Goal: Information Seeking & Learning: Learn about a topic

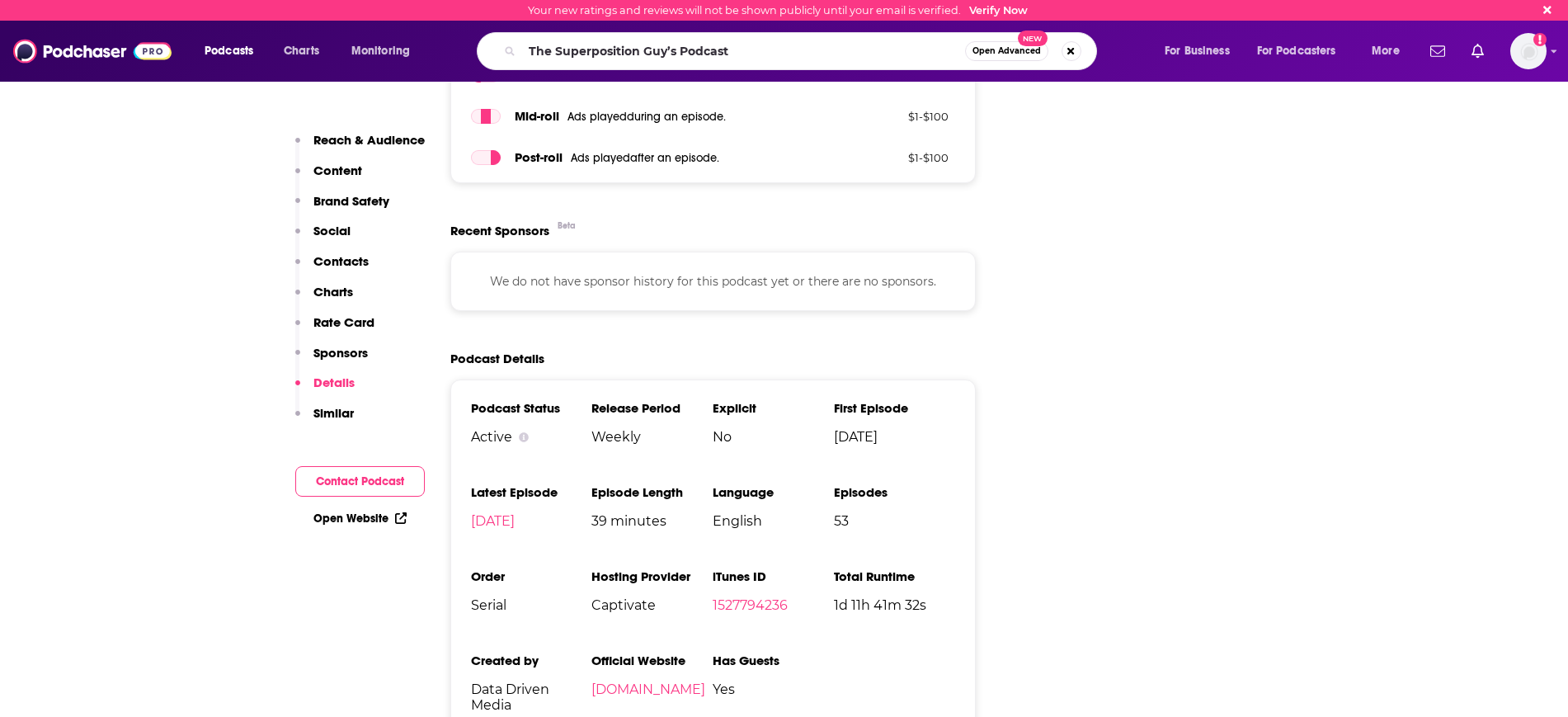
type input "The Superposition Guy’s Podcast"
click at [1010, 51] on span "Open Advanced" at bounding box center [1008, 51] width 69 height 8
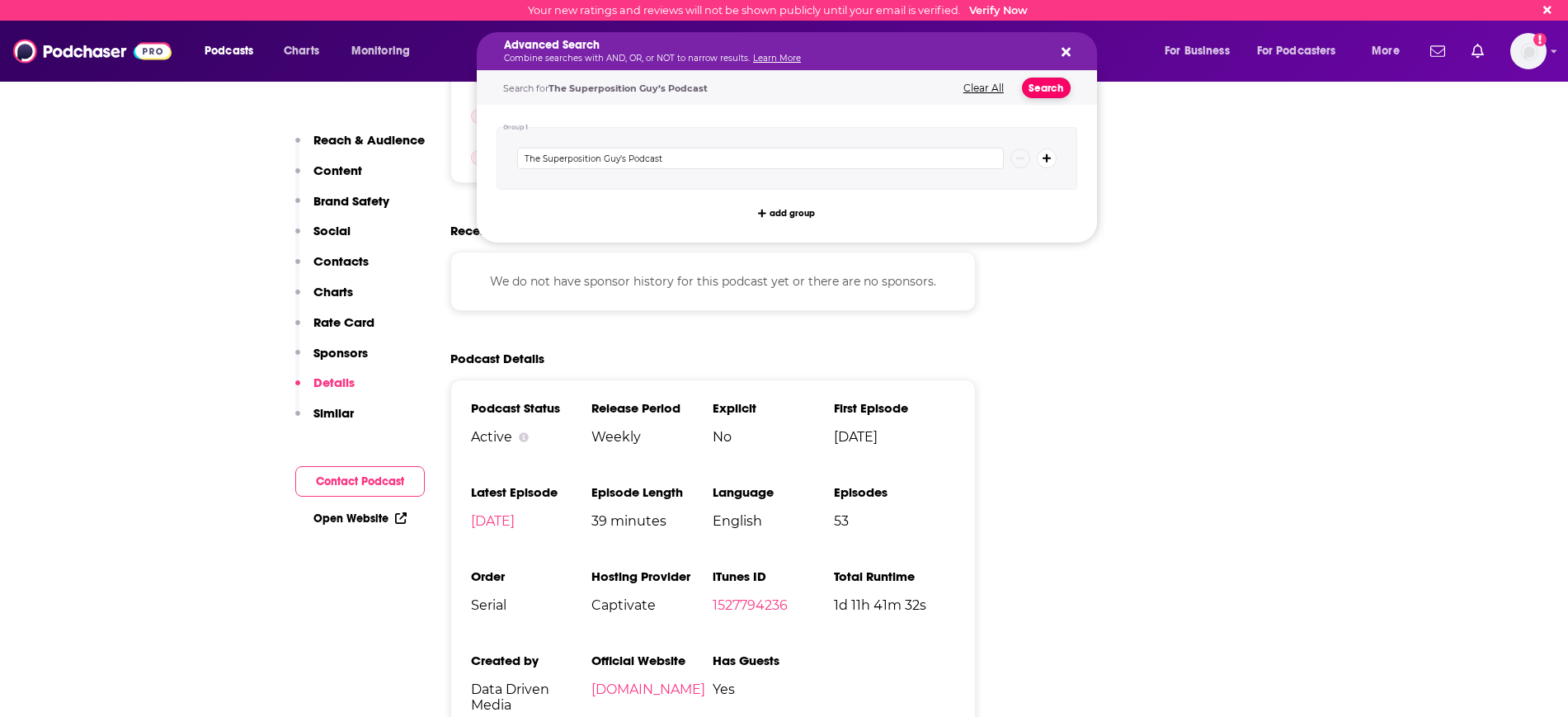
click at [1061, 91] on button "Search" at bounding box center [1046, 88] width 48 height 21
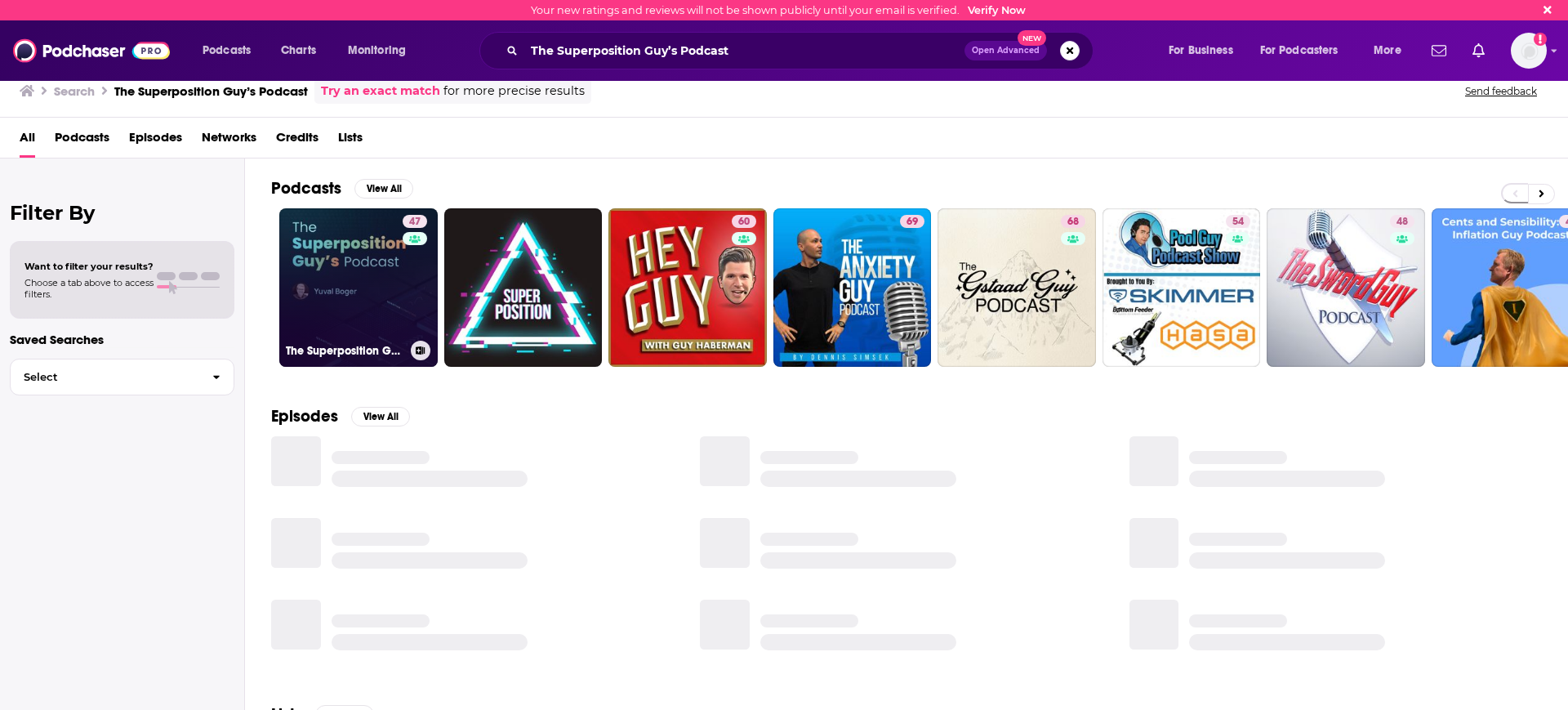
click at [372, 281] on link "47 The Superposition Guy's Podcast" at bounding box center [358, 288] width 159 height 159
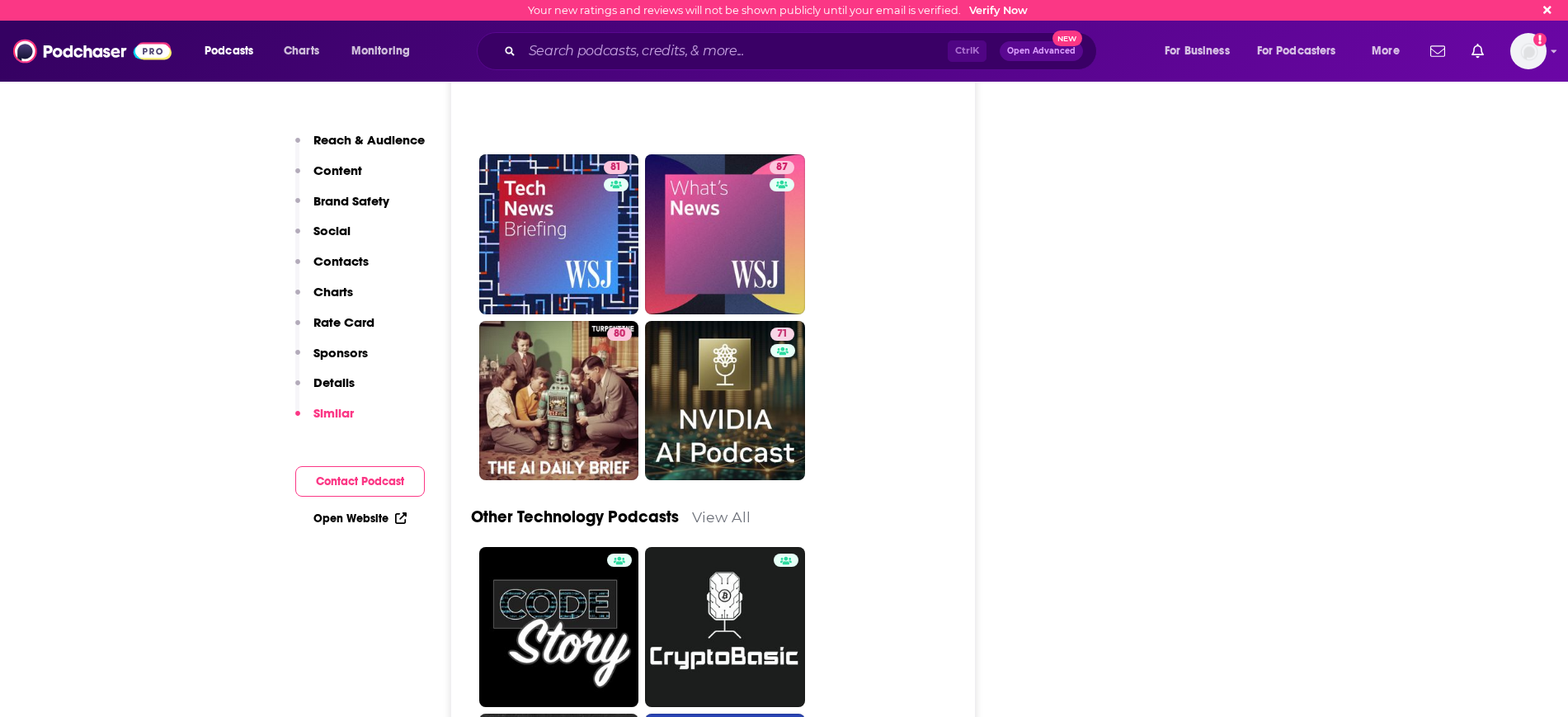
scroll to position [4625, 0]
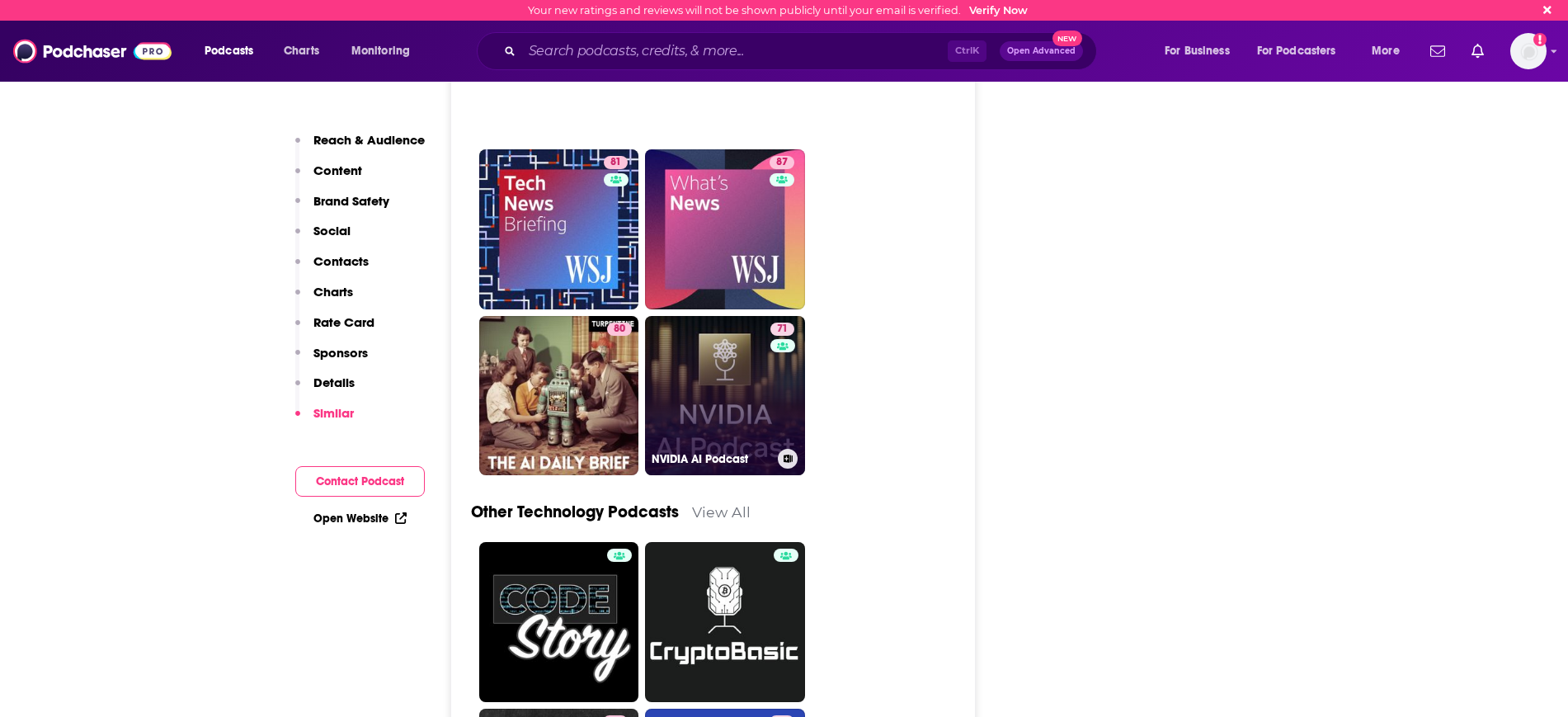
click at [698, 316] on link "71 NVIDIA AI Podcast" at bounding box center [725, 396] width 161 height 161
type input "[URL][DOMAIN_NAME]"
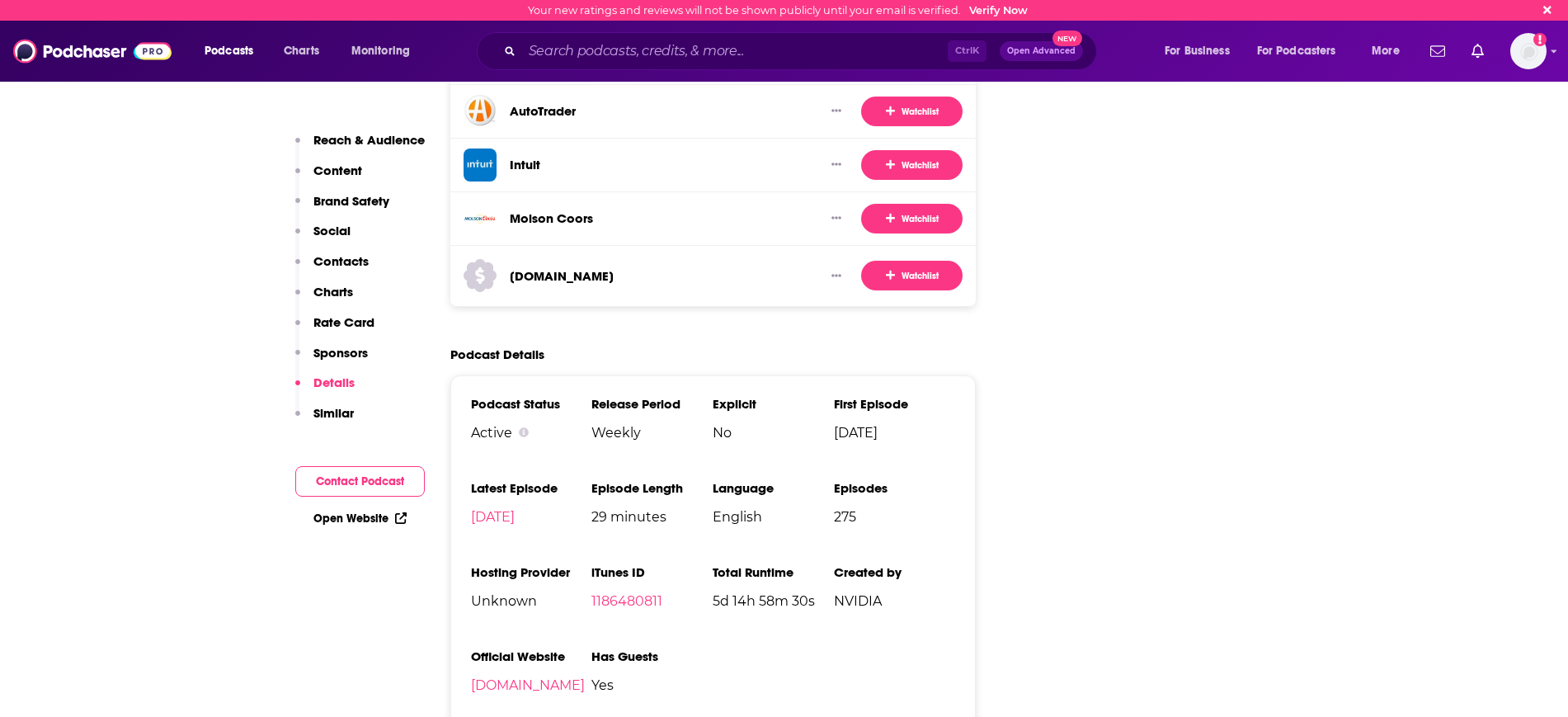
scroll to position [3300, 0]
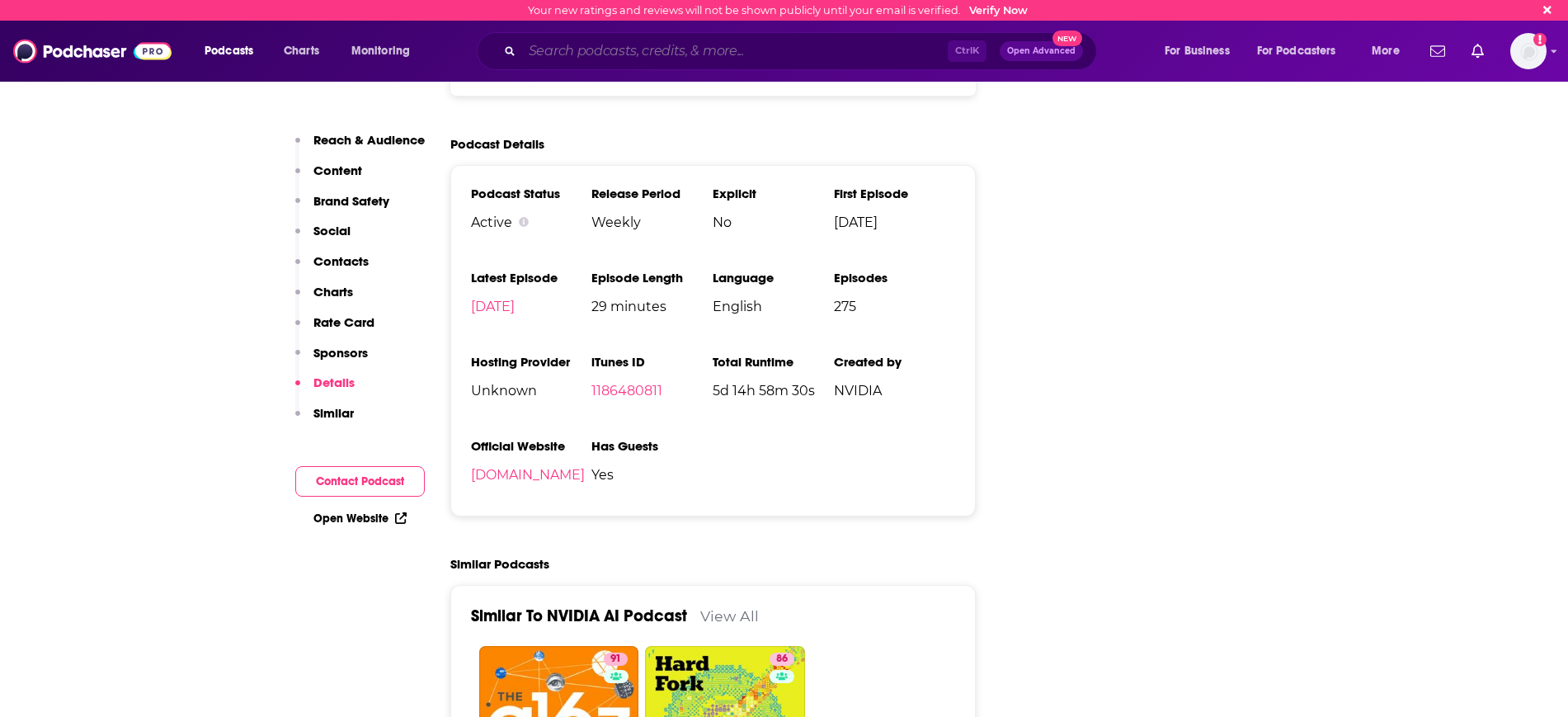
click at [573, 55] on input "Search podcasts, credits, & more..." at bounding box center [735, 51] width 425 height 27
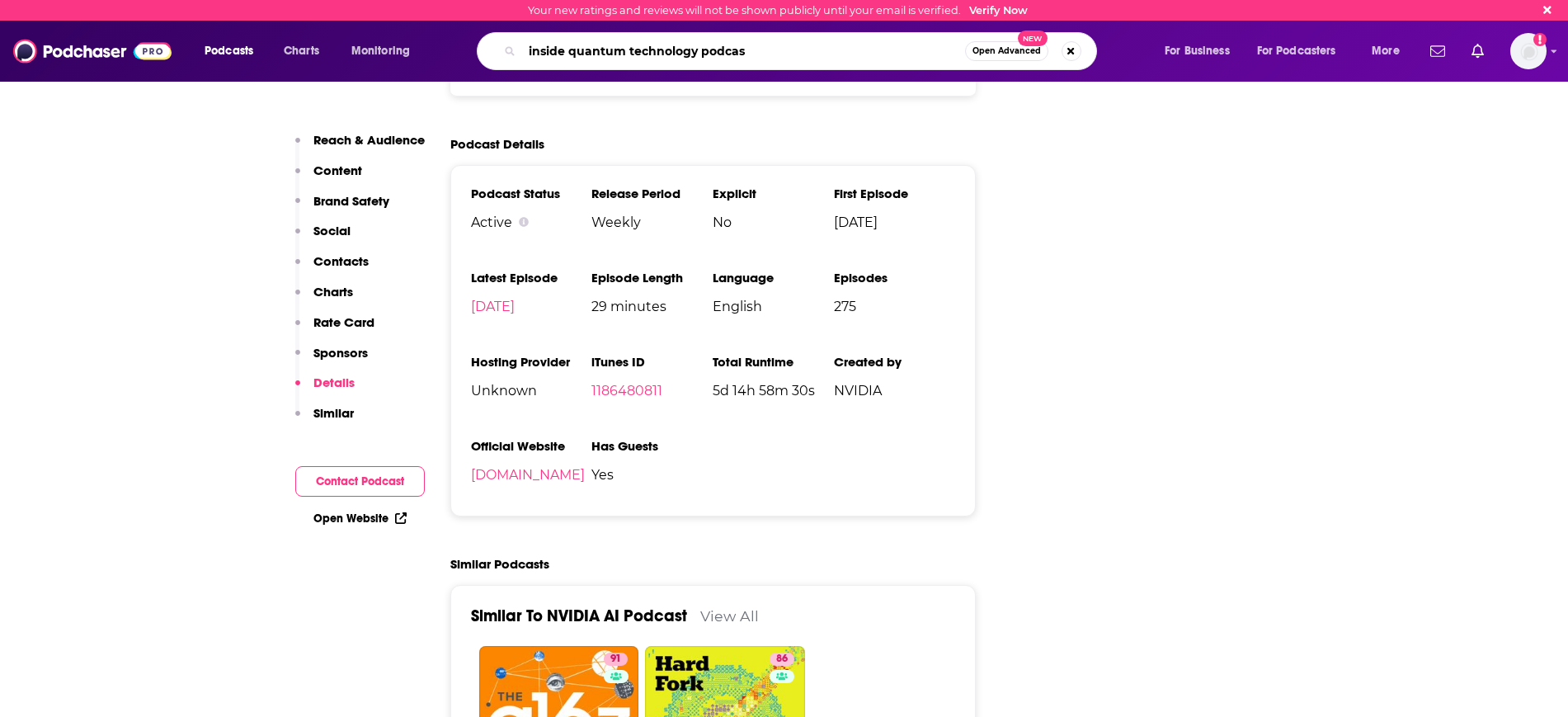
type input "inside quantum technology podcast"
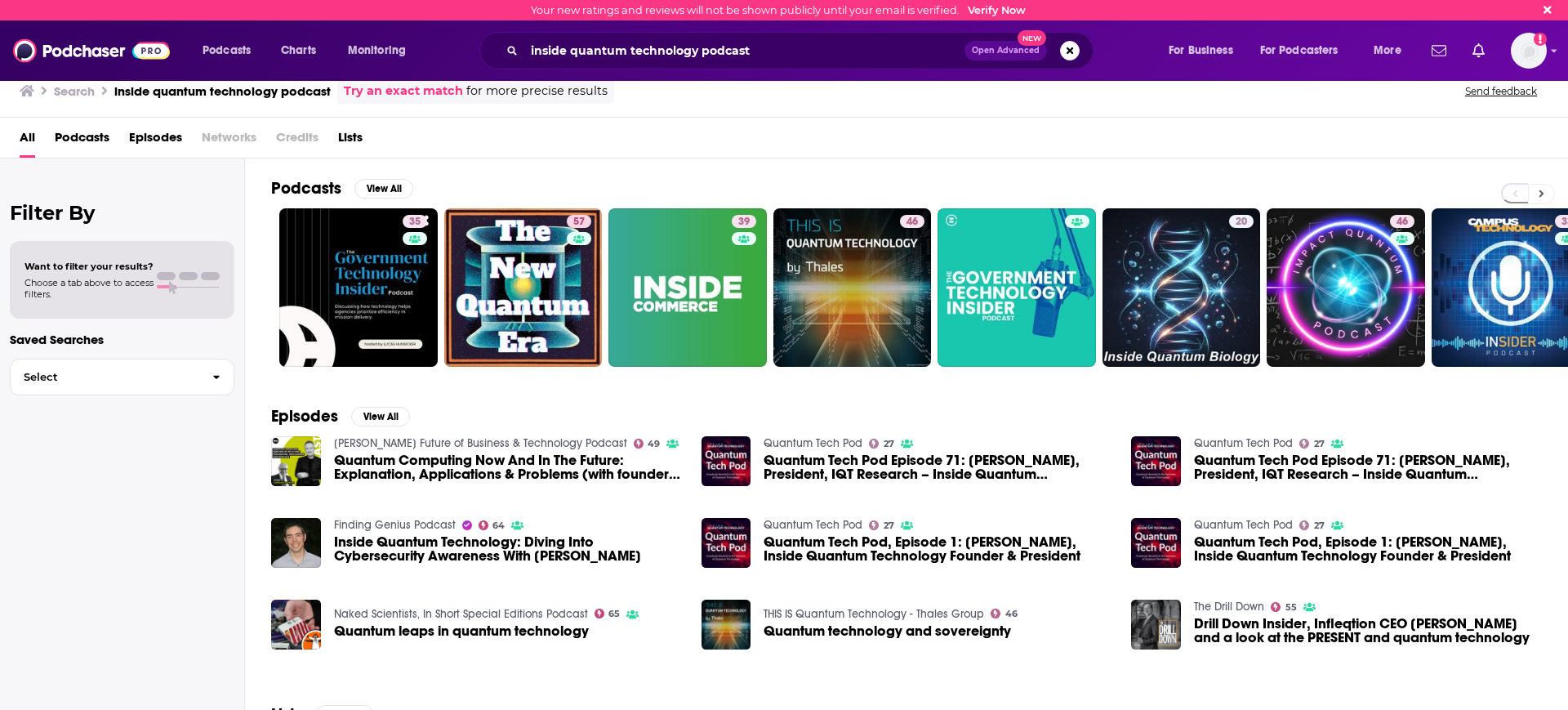
click at [1545, 188] on button at bounding box center [1542, 193] width 27 height 20
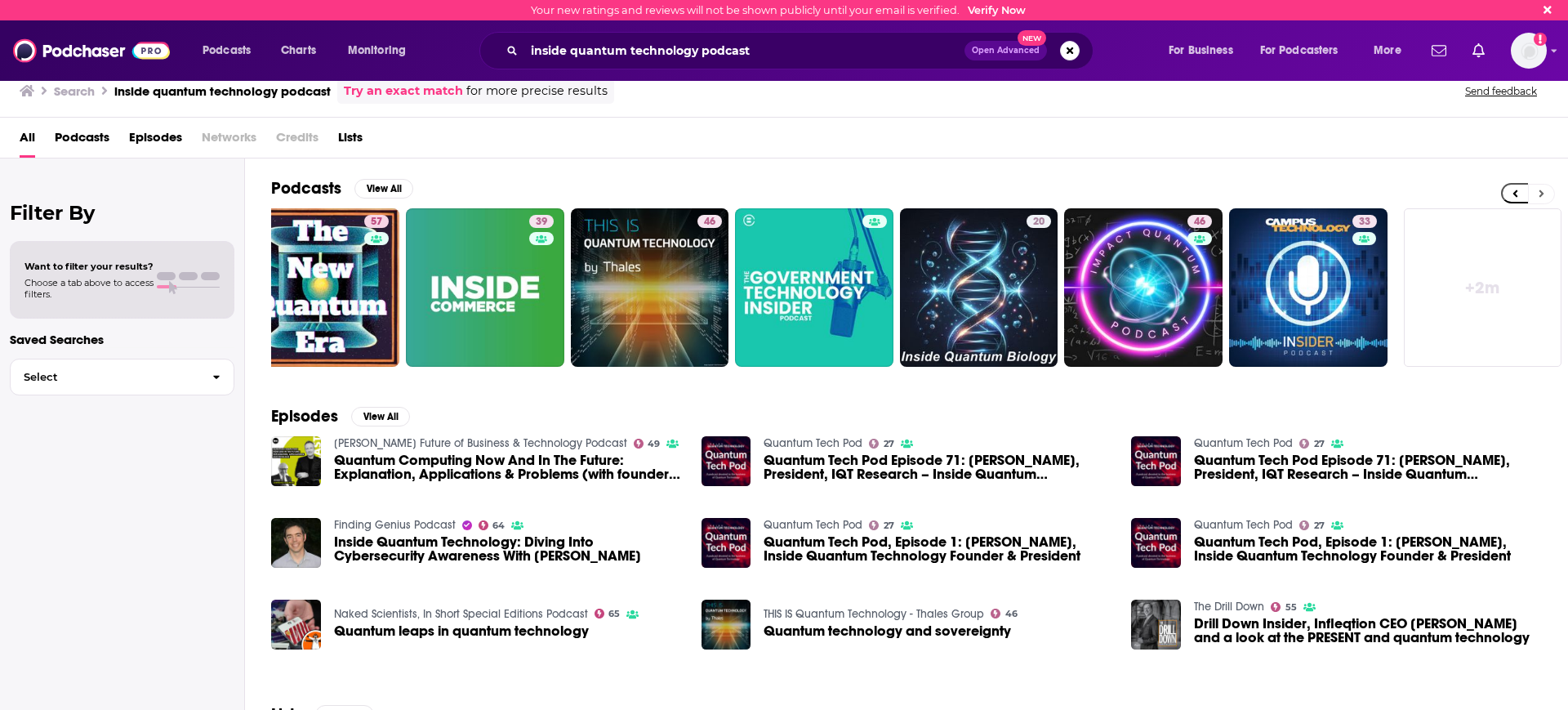
scroll to position [0, 204]
click at [638, 33] on div "inside quantum technology podcast Open Advanced New" at bounding box center [787, 51] width 614 height 38
click at [748, 61] on input "inside quantum technology podcast" at bounding box center [744, 51] width 440 height 26
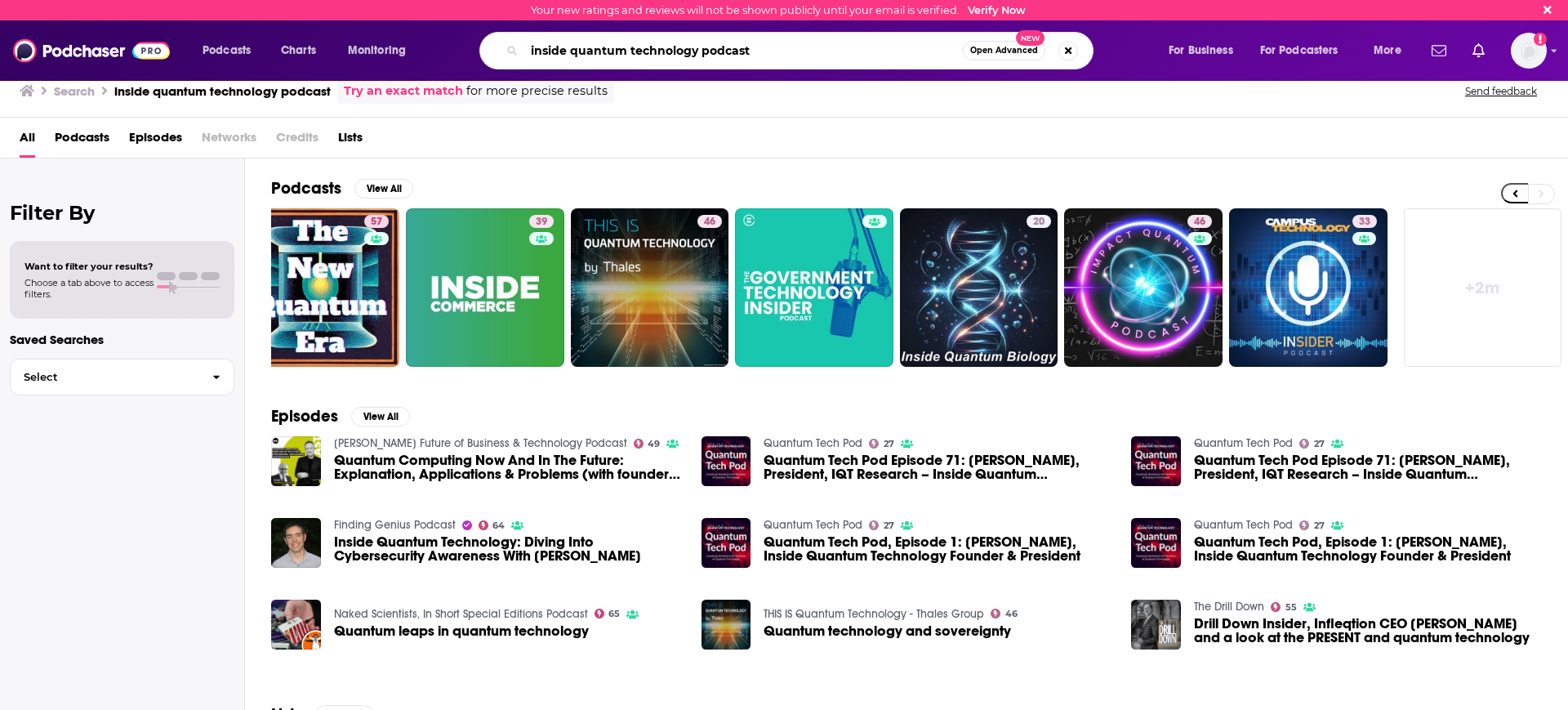
drag, startPoint x: 781, startPoint y: 58, endPoint x: 191, endPoint y: 28, distance: 590.8
click at [192, 32] on div "Podcasts Charts Monitoring inside quantum technology podcast Open Advanced New …" at bounding box center [804, 51] width 1226 height 38
type input "quantum computing now"
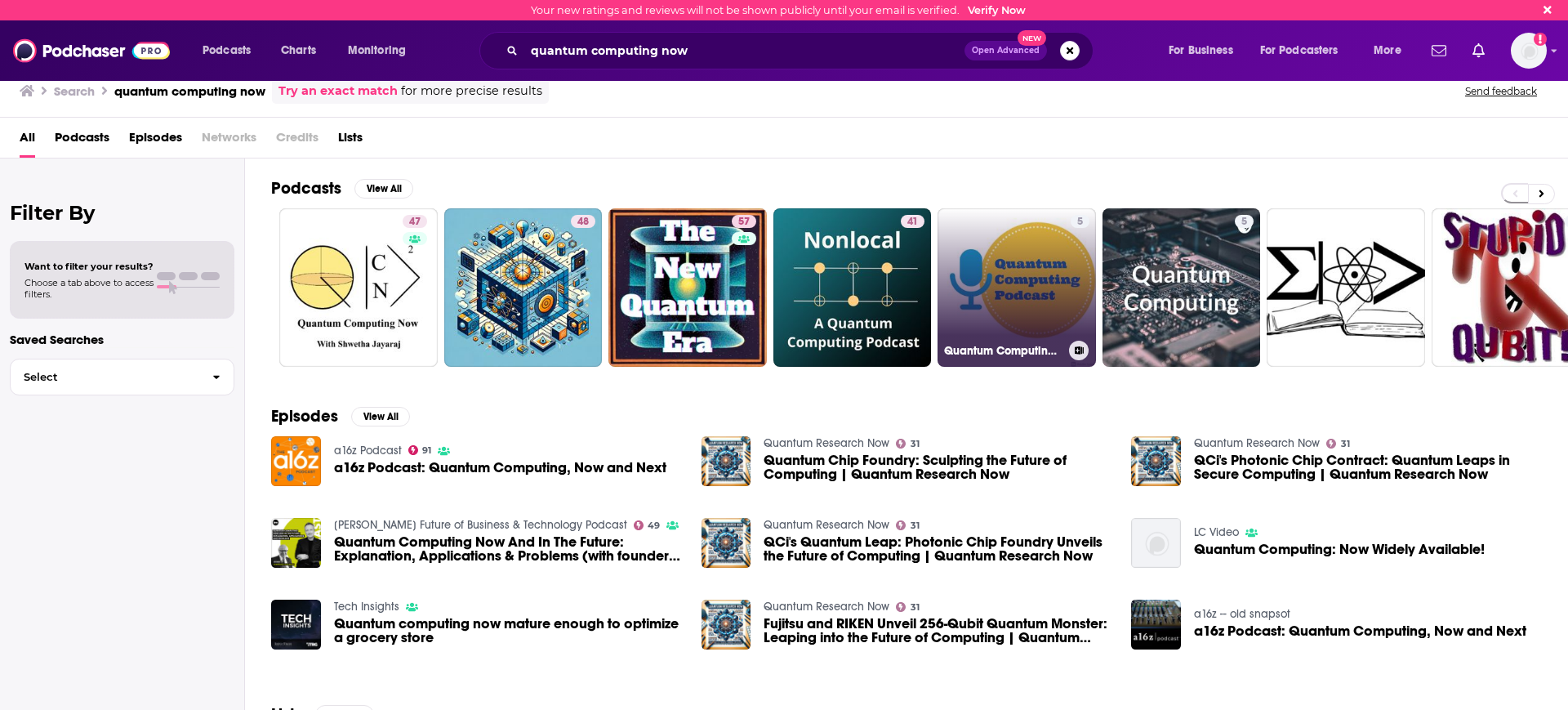
click at [1036, 258] on link "5 Quantum Computing Podcast" at bounding box center [1017, 288] width 159 height 159
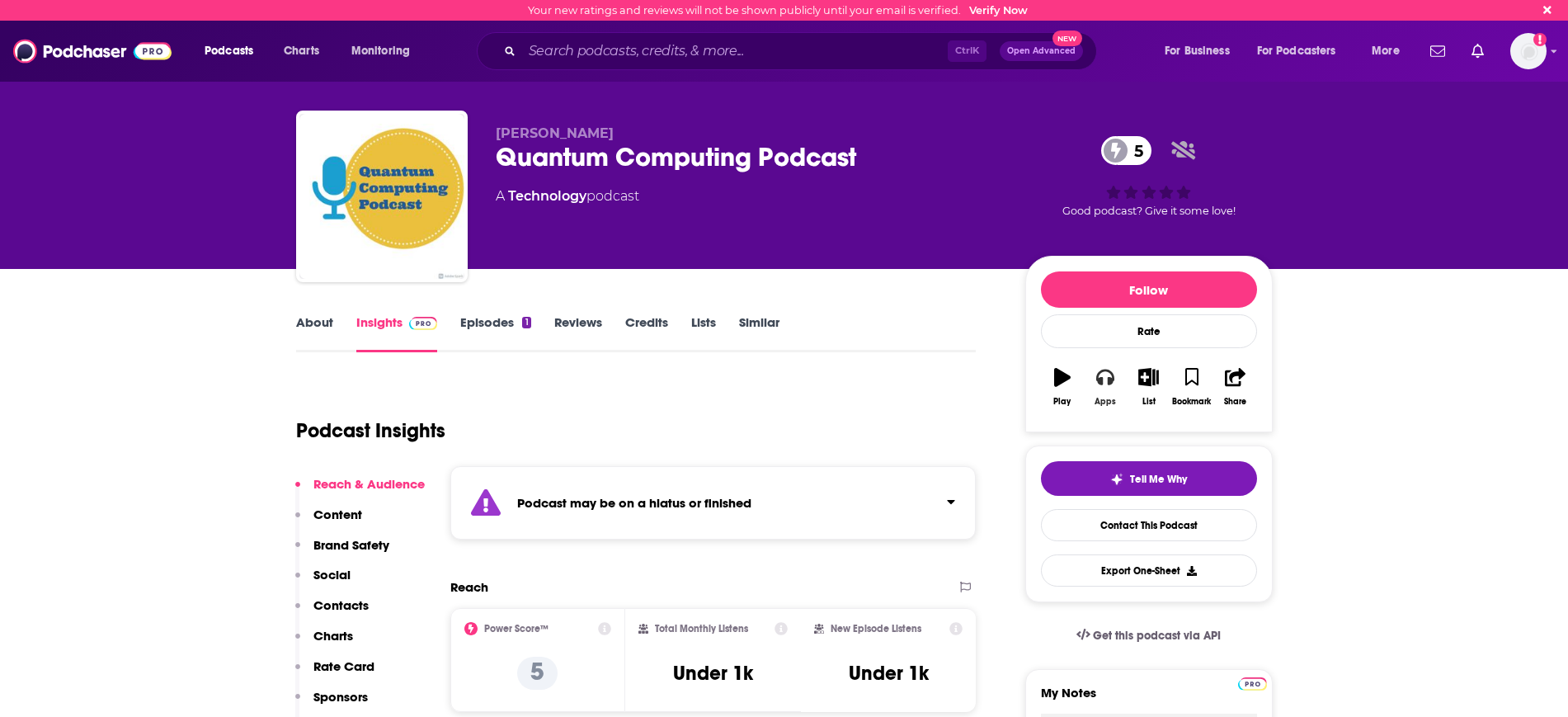
click at [1097, 385] on icon "button" at bounding box center [1105, 377] width 18 height 18
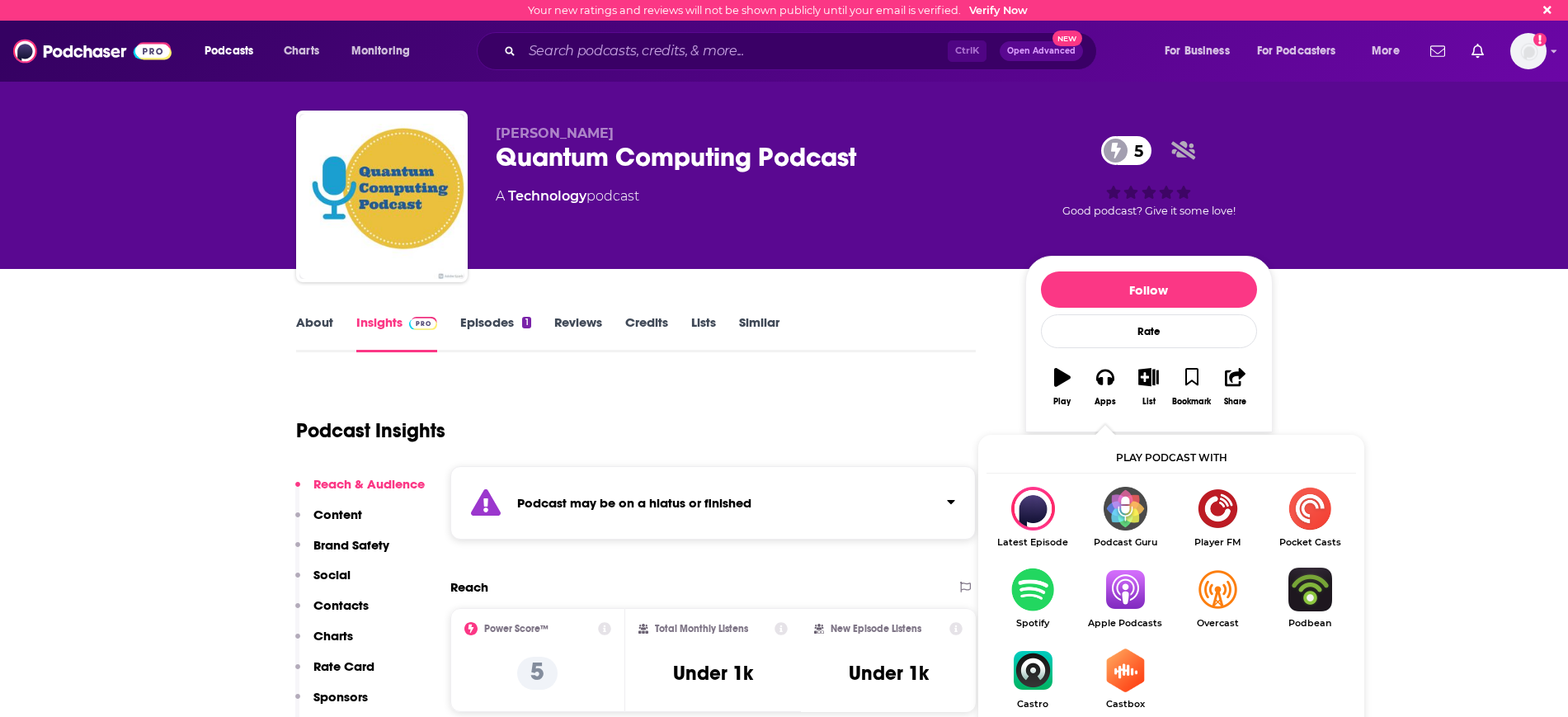
click at [1130, 593] on img "Show Listen On dropdown" at bounding box center [1126, 589] width 93 height 43
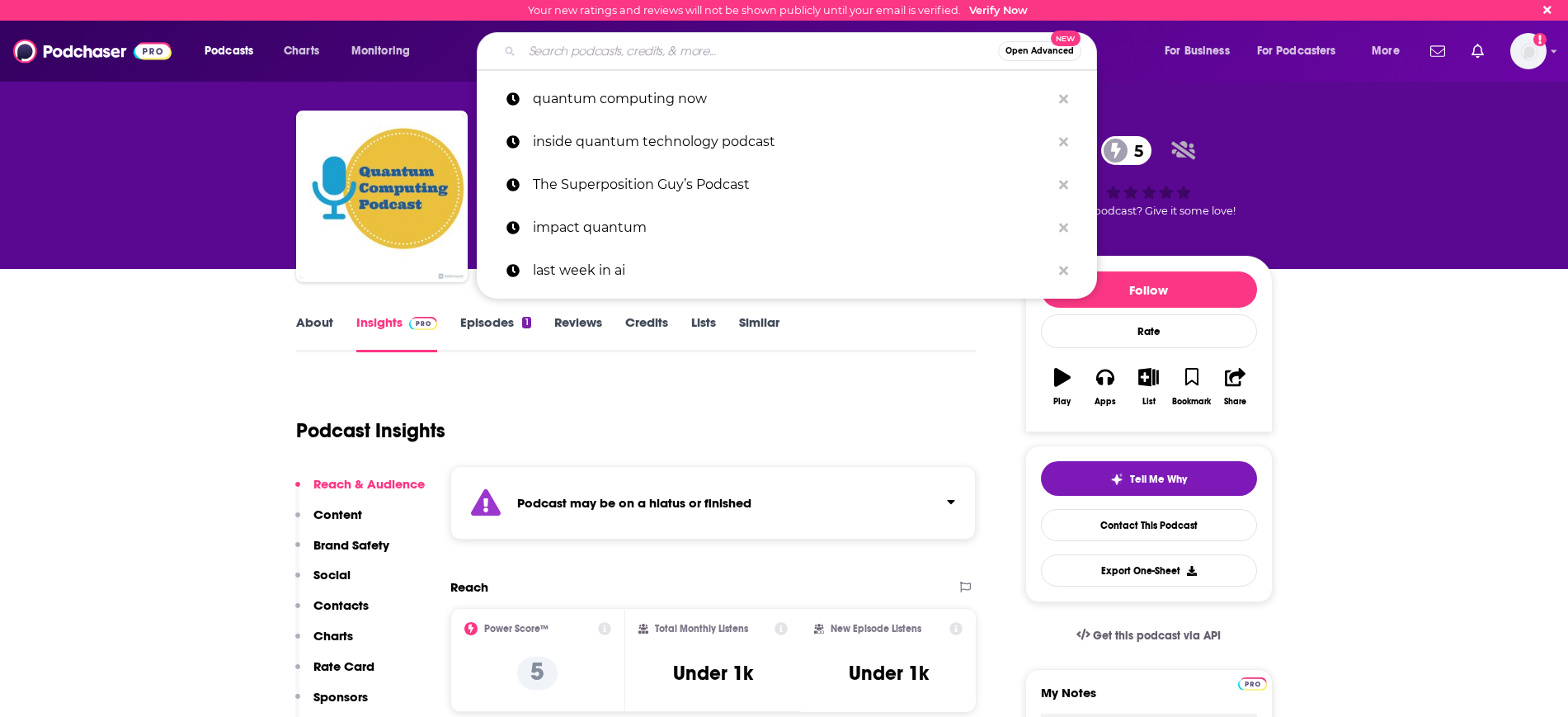
click at [607, 56] on input "Search podcasts, credits, & more..." at bounding box center [759, 51] width 476 height 27
